Goal: Navigation & Orientation: Find specific page/section

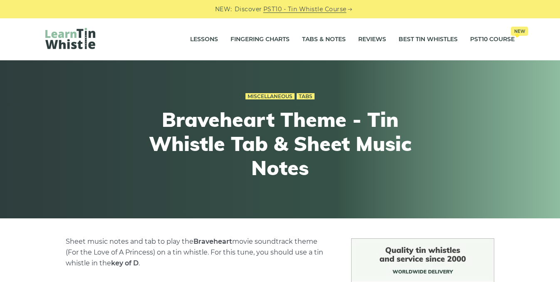
scroll to position [251, 0]
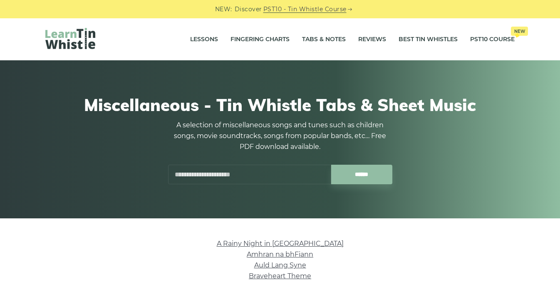
scroll to position [159, 0]
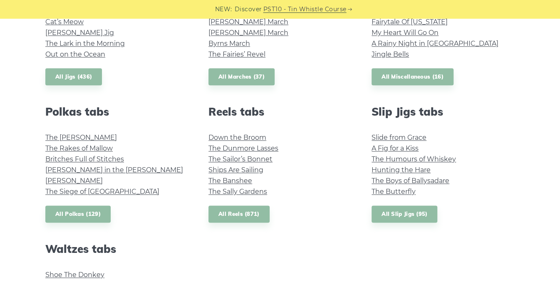
scroll to position [526, 0]
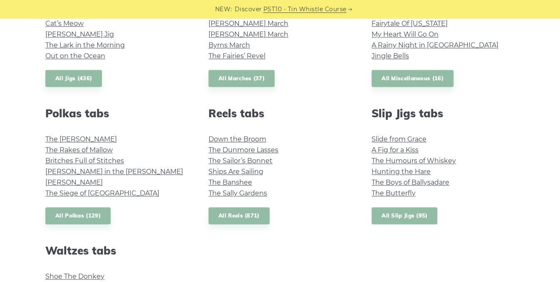
click at [402, 215] on link "All Slip Jigs (95)" at bounding box center [404, 215] width 66 height 17
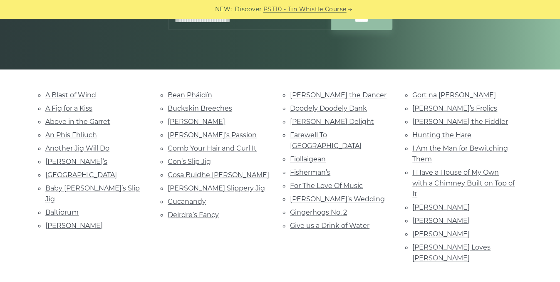
scroll to position [147, 0]
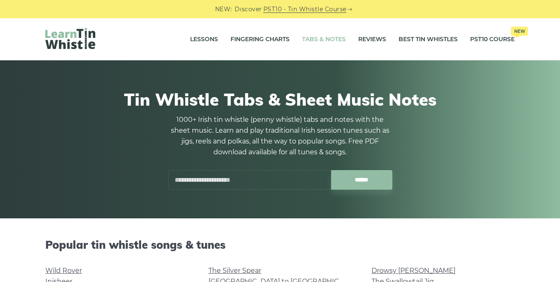
scroll to position [526, 0]
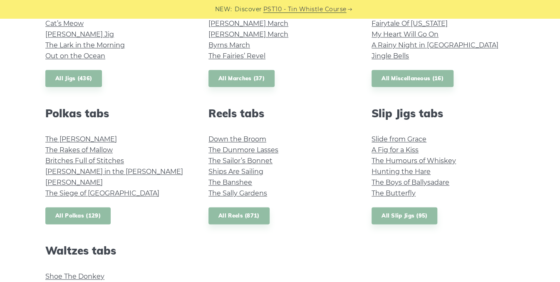
click at [87, 214] on link "All Polkas (129)" at bounding box center [77, 215] width 65 height 17
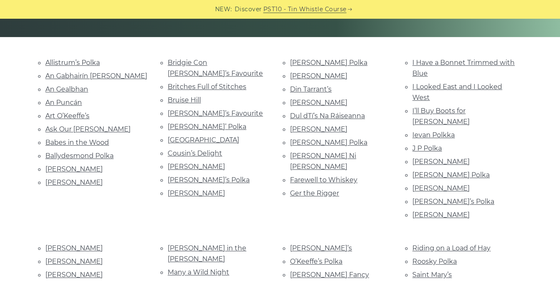
scroll to position [180, 0]
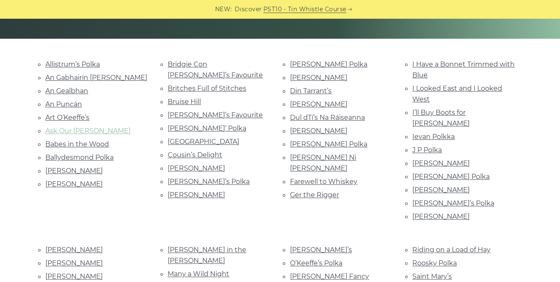
click at [72, 128] on link "Ask Our [PERSON_NAME]" at bounding box center [87, 131] width 85 height 8
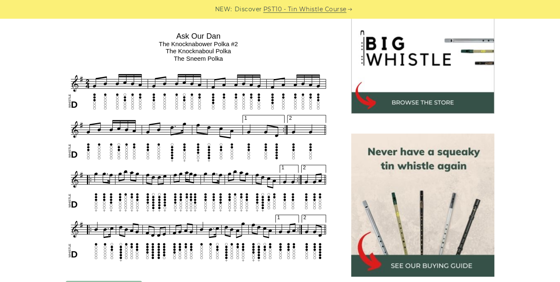
scroll to position [271, 0]
